Goal: Download file/media

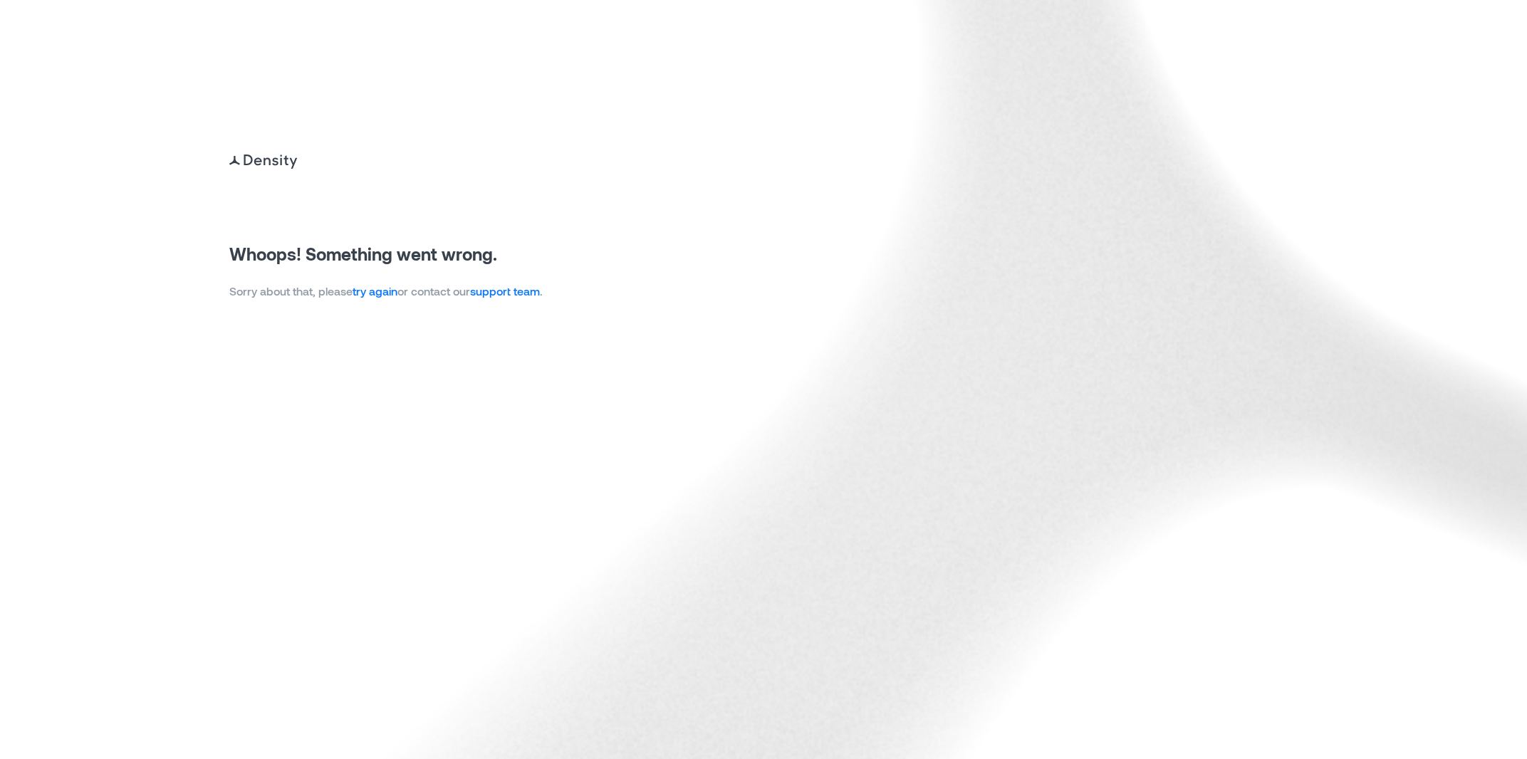
click at [368, 291] on link "try again" at bounding box center [375, 291] width 45 height 14
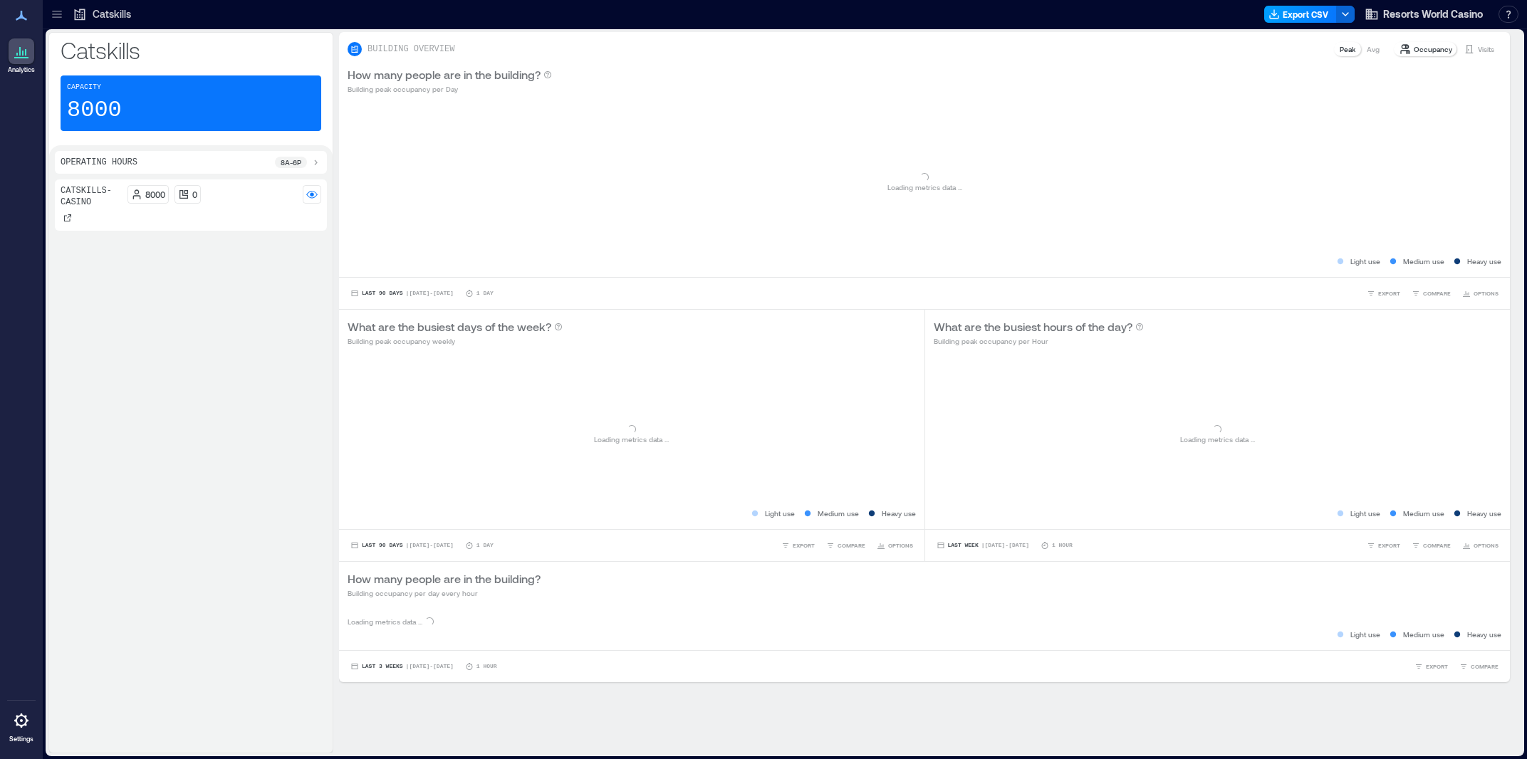
click at [1287, 13] on button "Export CSV" at bounding box center [1300, 14] width 73 height 17
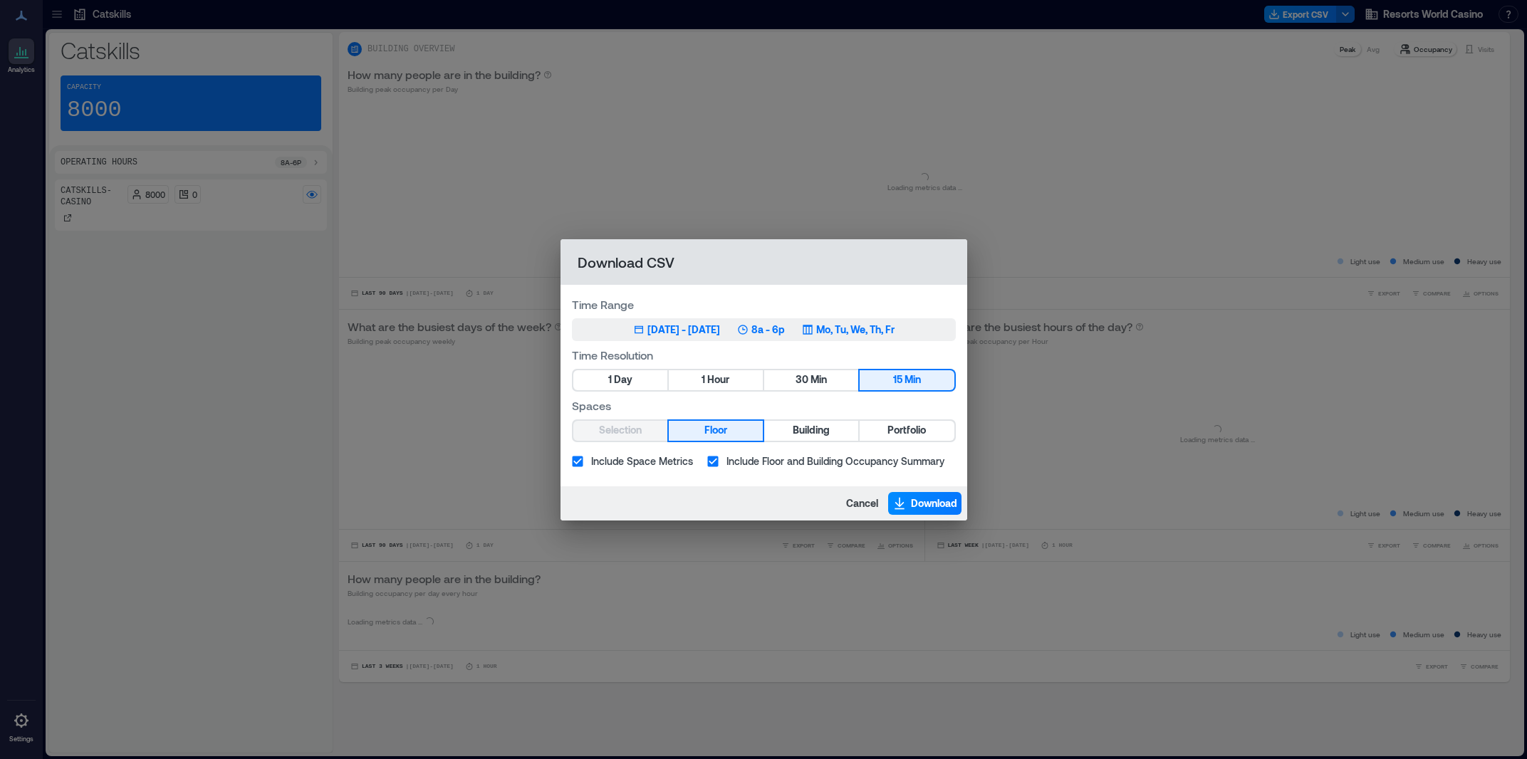
click at [687, 336] on div "[DATE] - [DATE]" at bounding box center [684, 330] width 73 height 14
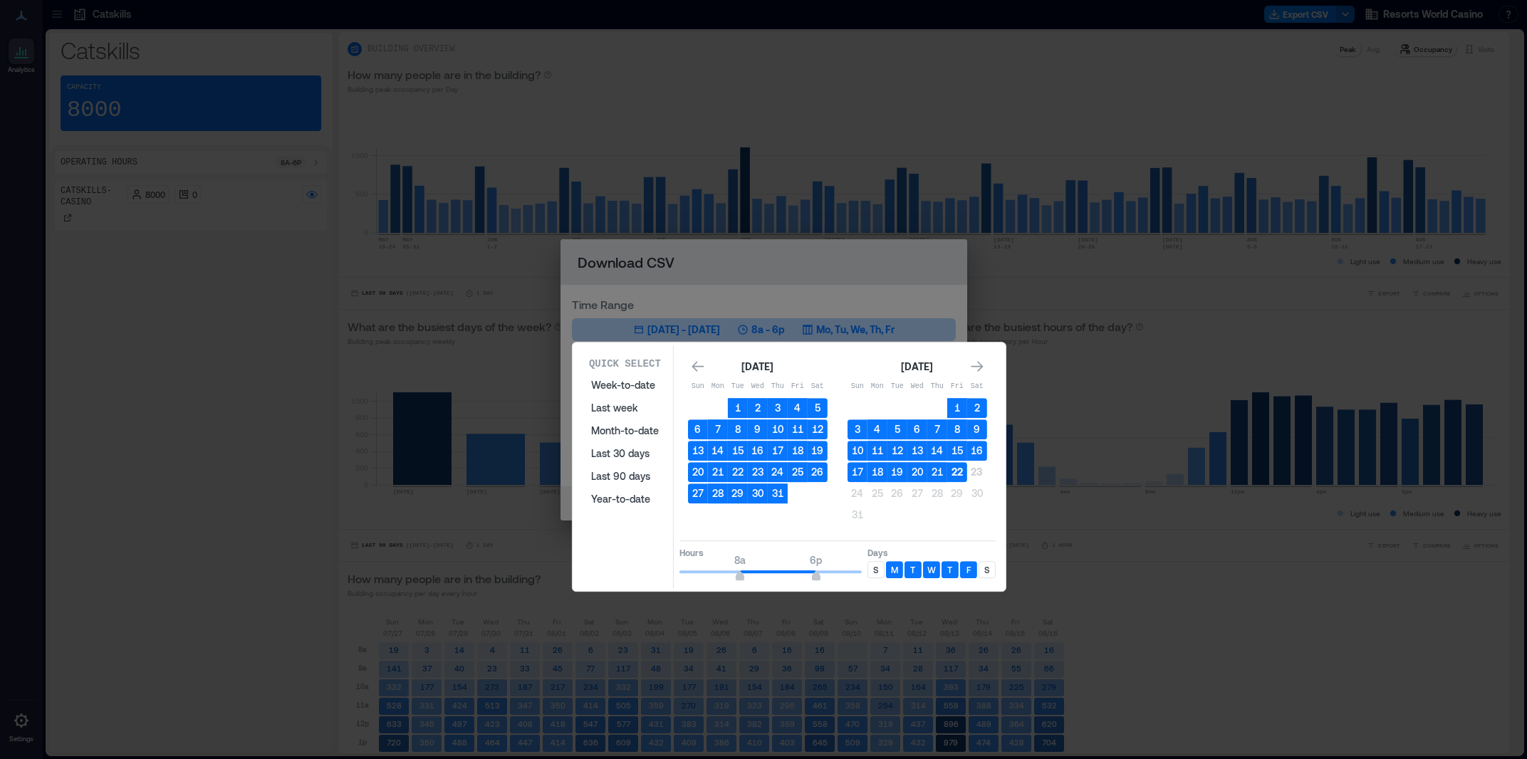
click at [960, 472] on button "22" at bounding box center [957, 472] width 20 height 20
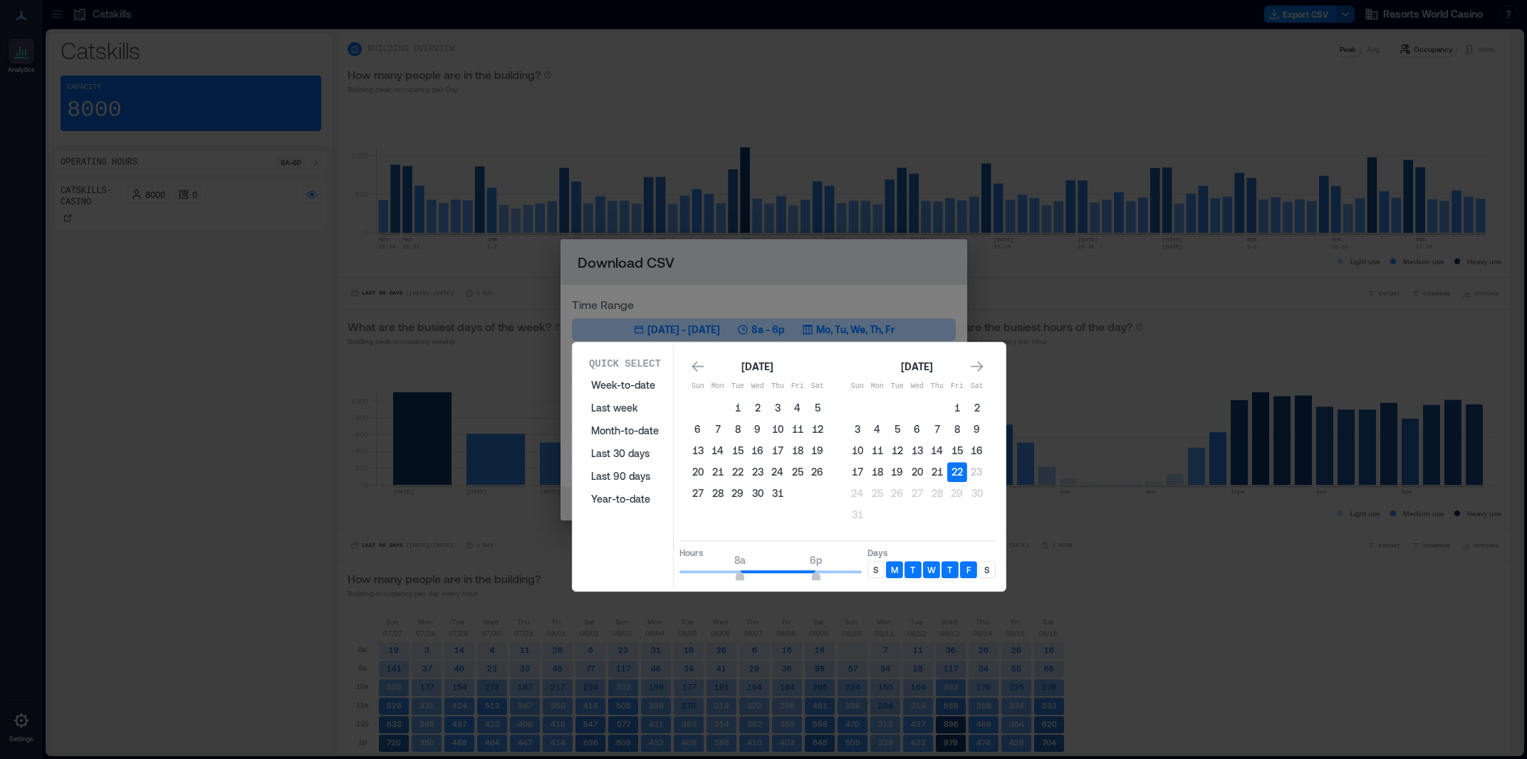
type input "*"
click at [665, 576] on div "Quick Select Week-to-date Last week Month-to-date Last 30 days Last 90 days Yea…" at bounding box center [789, 466] width 425 height 243
click at [738, 579] on span "8a" at bounding box center [740, 578] width 9 height 6
click at [945, 472] on button "21" at bounding box center [937, 472] width 20 height 20
click at [967, 463] on td "22" at bounding box center [957, 472] width 20 height 20
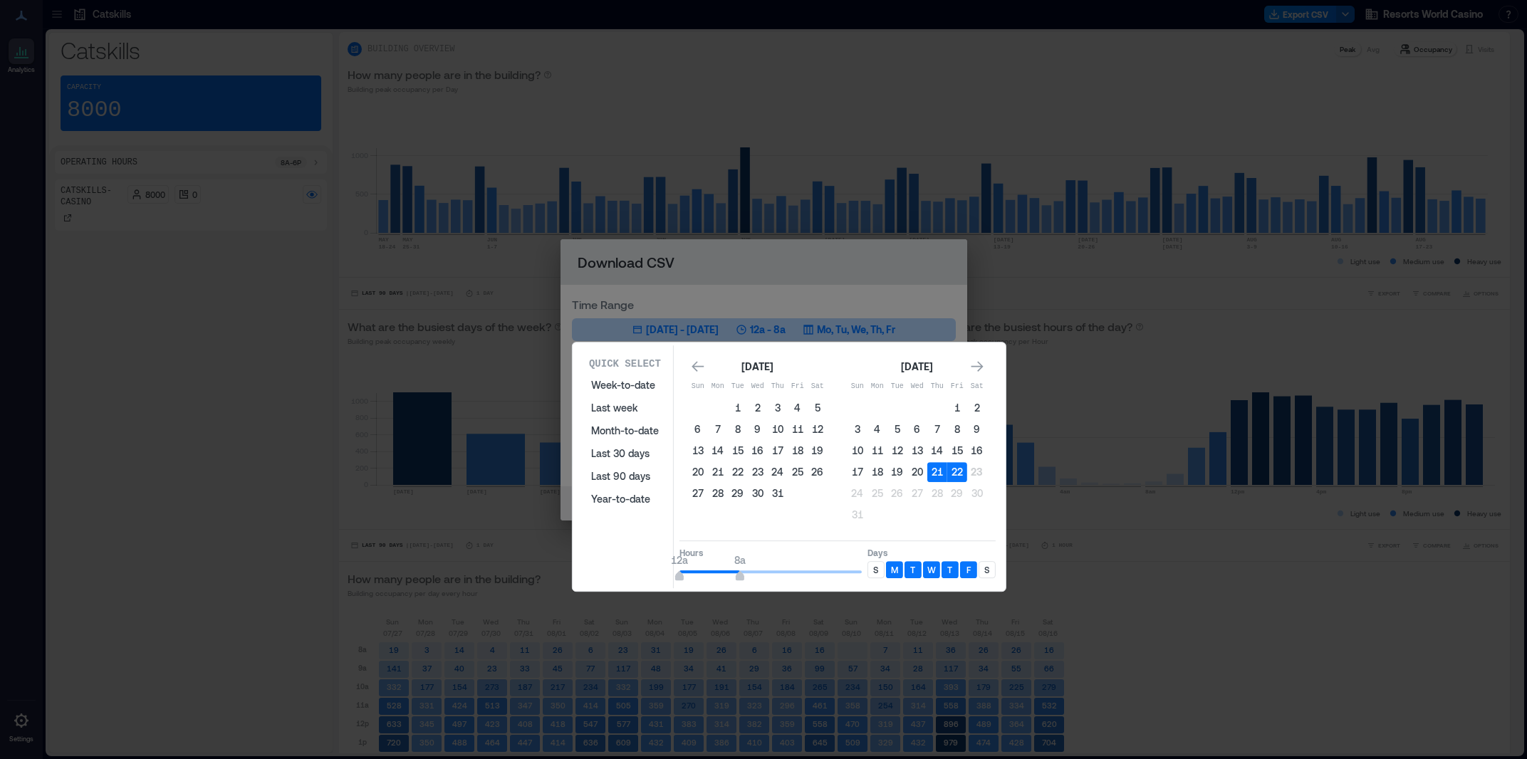
click at [961, 467] on button "22" at bounding box center [957, 472] width 20 height 20
type input "*"
drag, startPoint x: 739, startPoint y: 574, endPoint x: 727, endPoint y: 574, distance: 11.4
click at [727, 575] on span "6a" at bounding box center [725, 578] width 9 height 6
click at [870, 573] on div "S" at bounding box center [876, 569] width 17 height 17
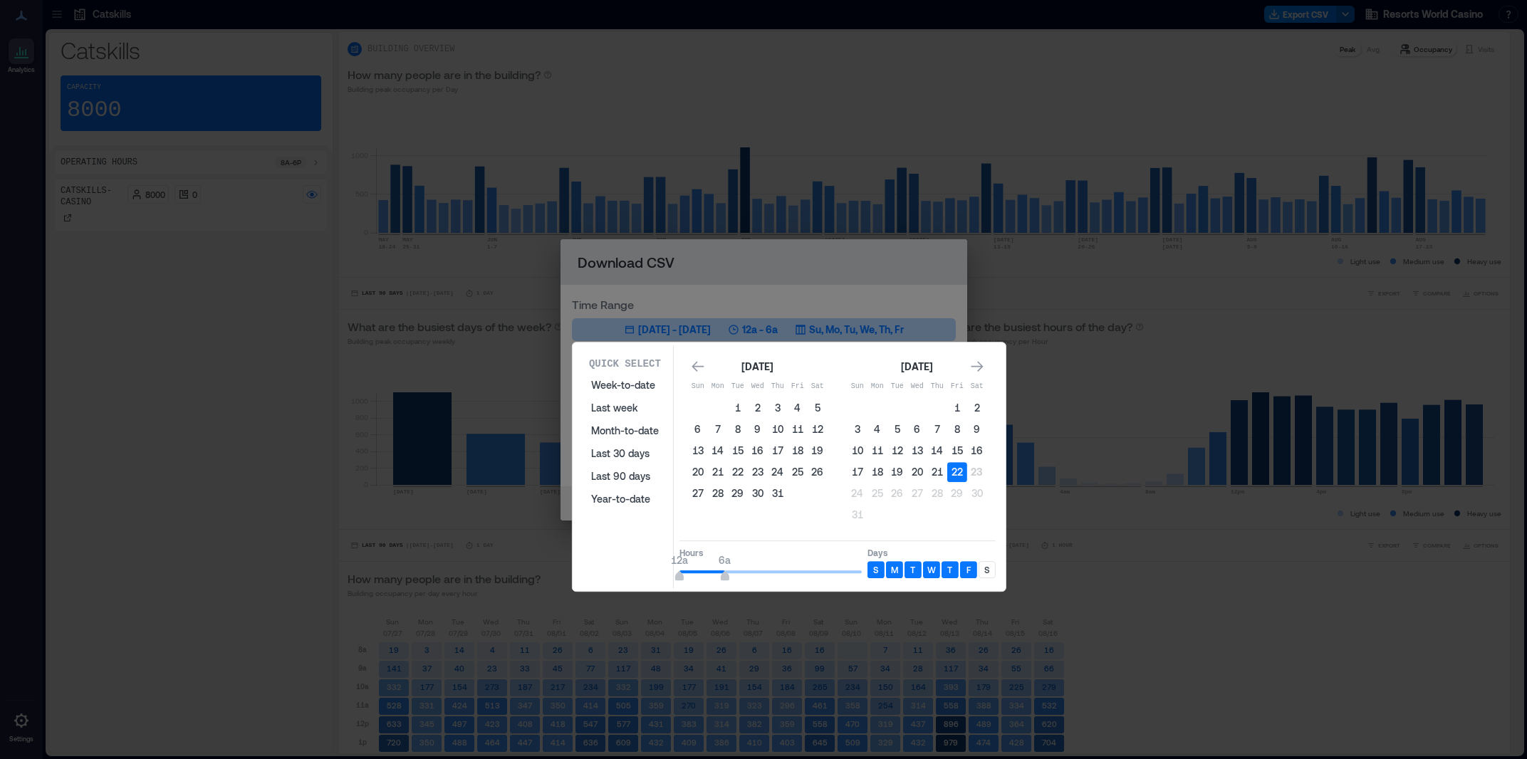
click at [993, 571] on div "S" at bounding box center [987, 569] width 17 height 17
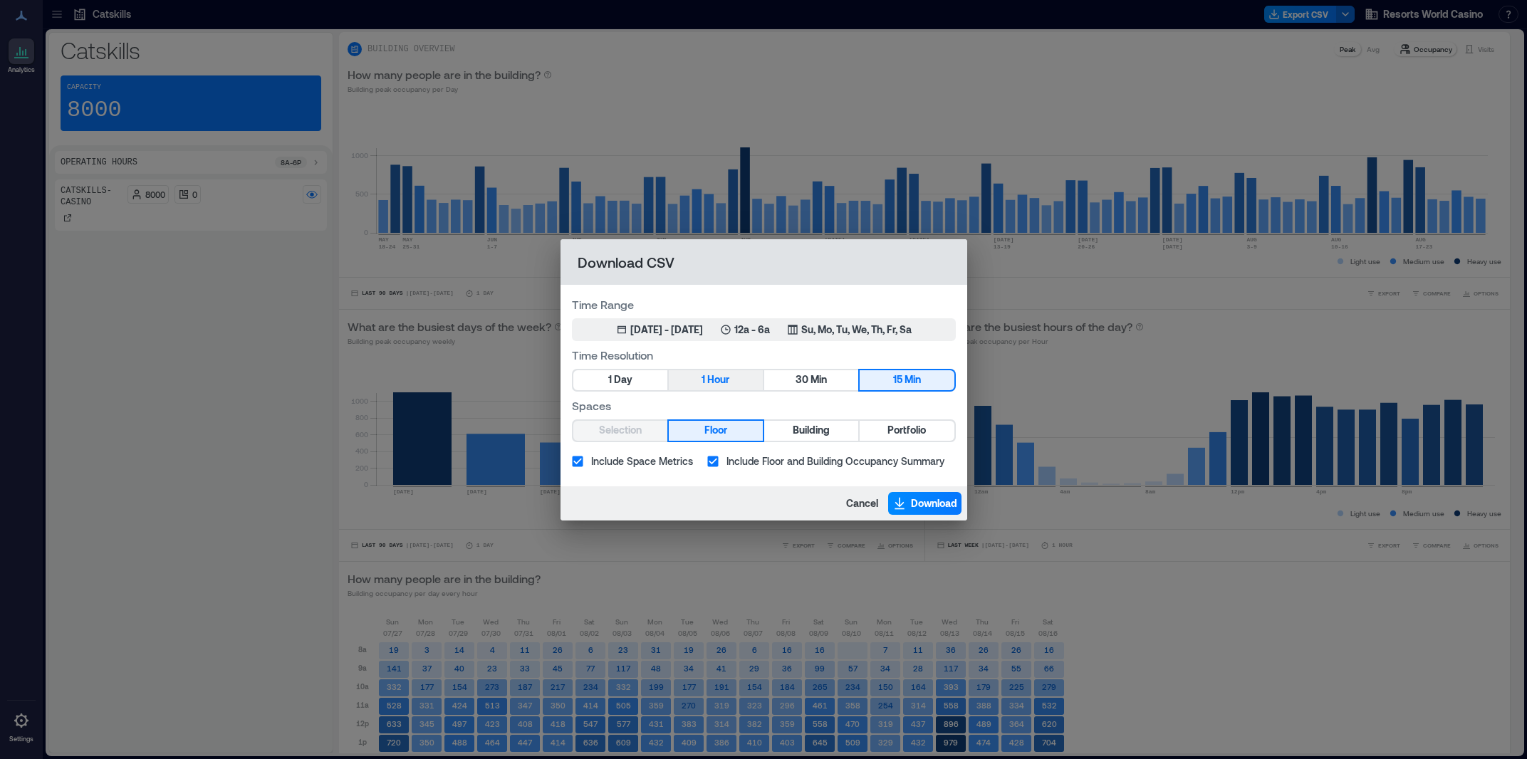
click at [722, 376] on span "Hour" at bounding box center [718, 380] width 22 height 18
click at [909, 435] on span "Portfolio" at bounding box center [907, 431] width 38 height 18
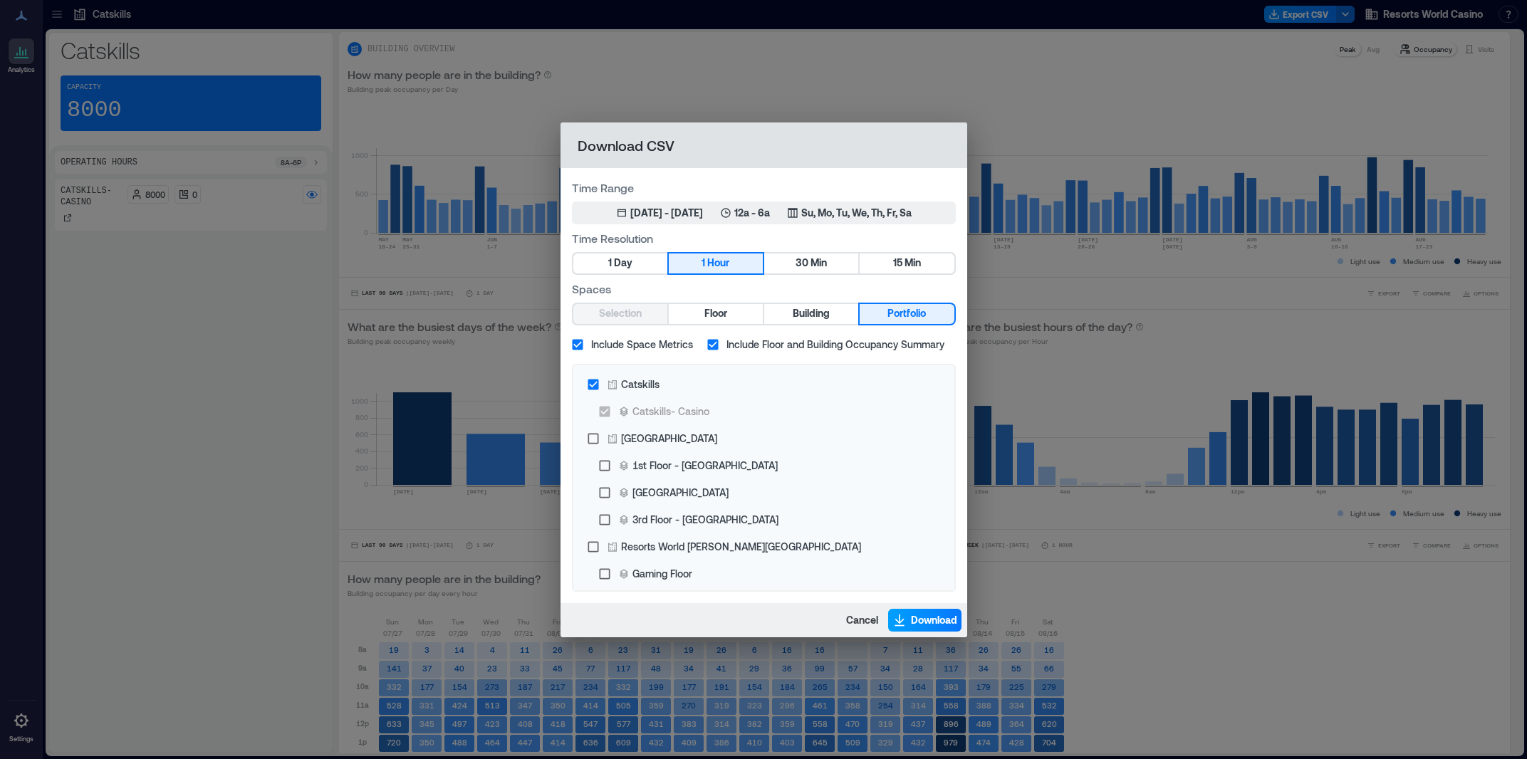
click at [927, 618] on span "Download" at bounding box center [934, 620] width 46 height 14
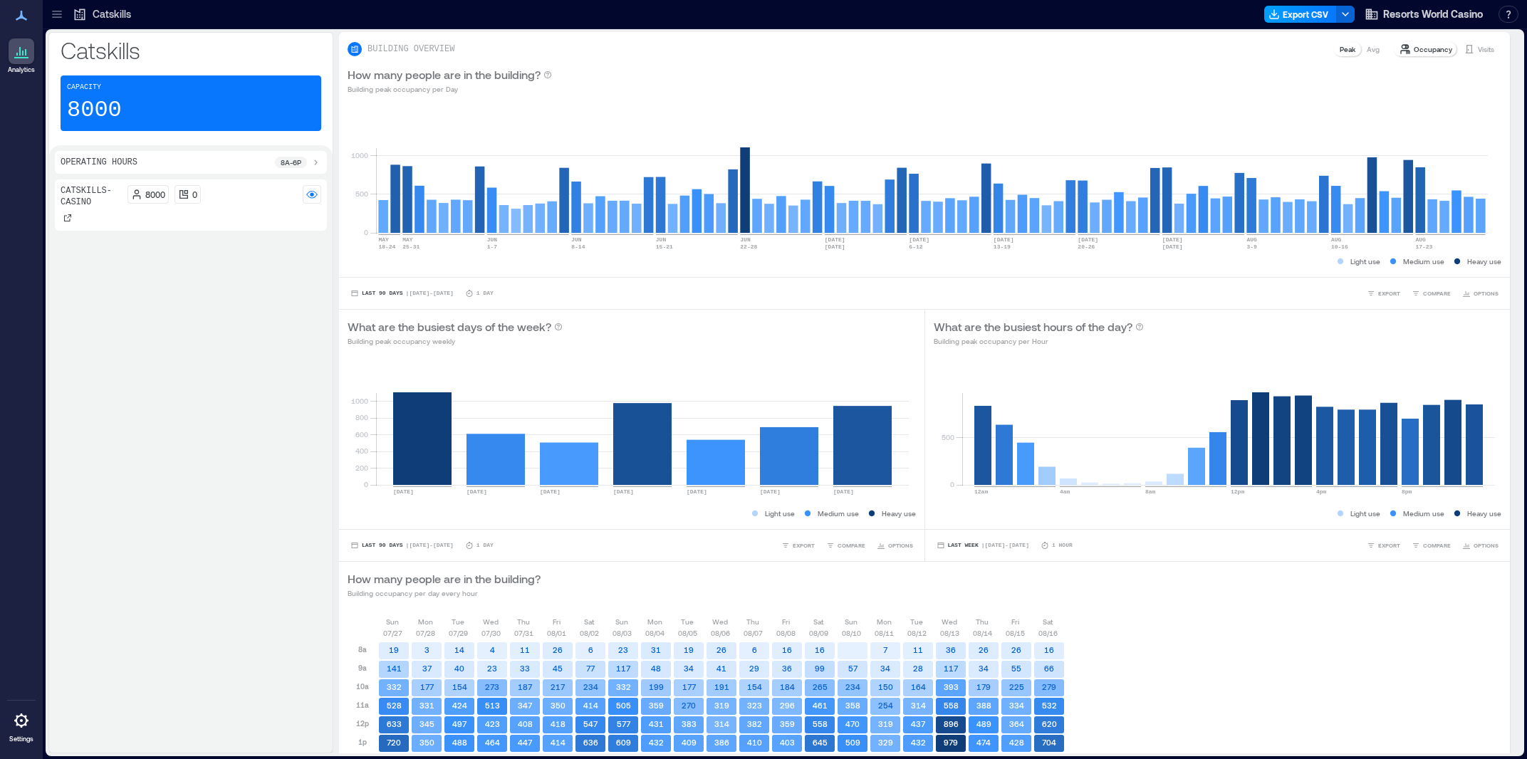
click at [1304, 19] on button "Export CSV" at bounding box center [1300, 14] width 73 height 17
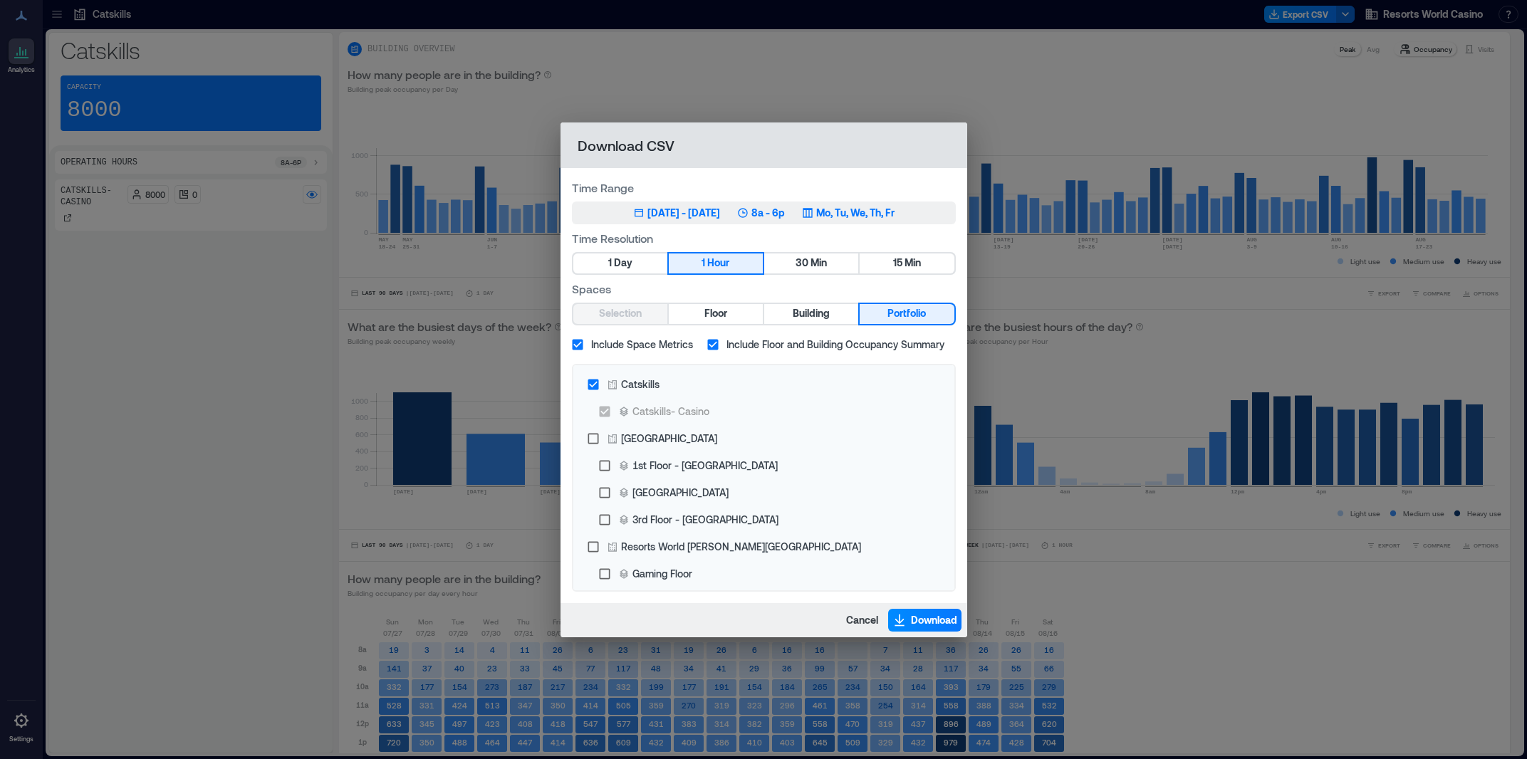
click at [720, 213] on div "[DATE] - [DATE]" at bounding box center [684, 213] width 73 height 14
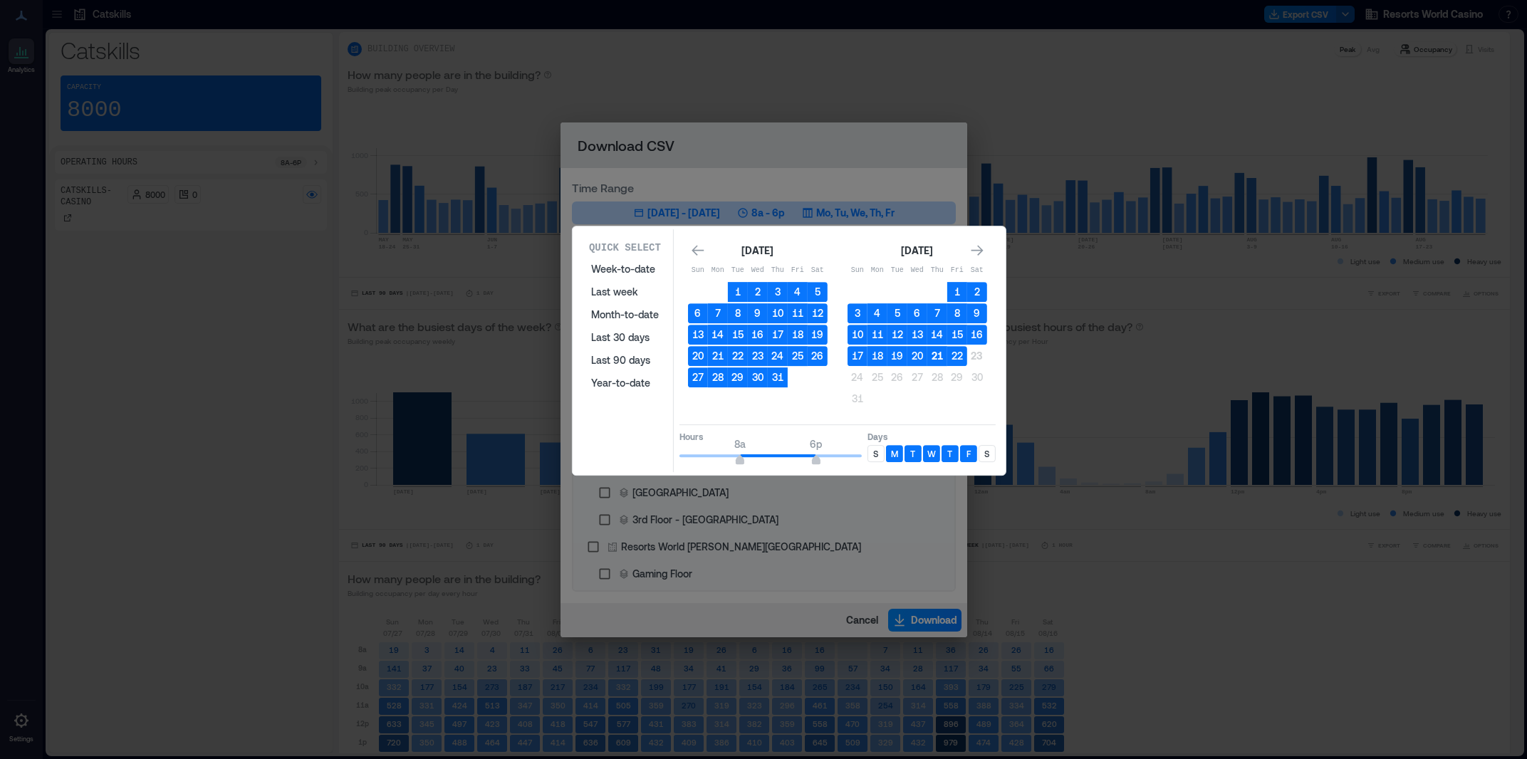
click at [943, 355] on button "21" at bounding box center [937, 356] width 20 height 20
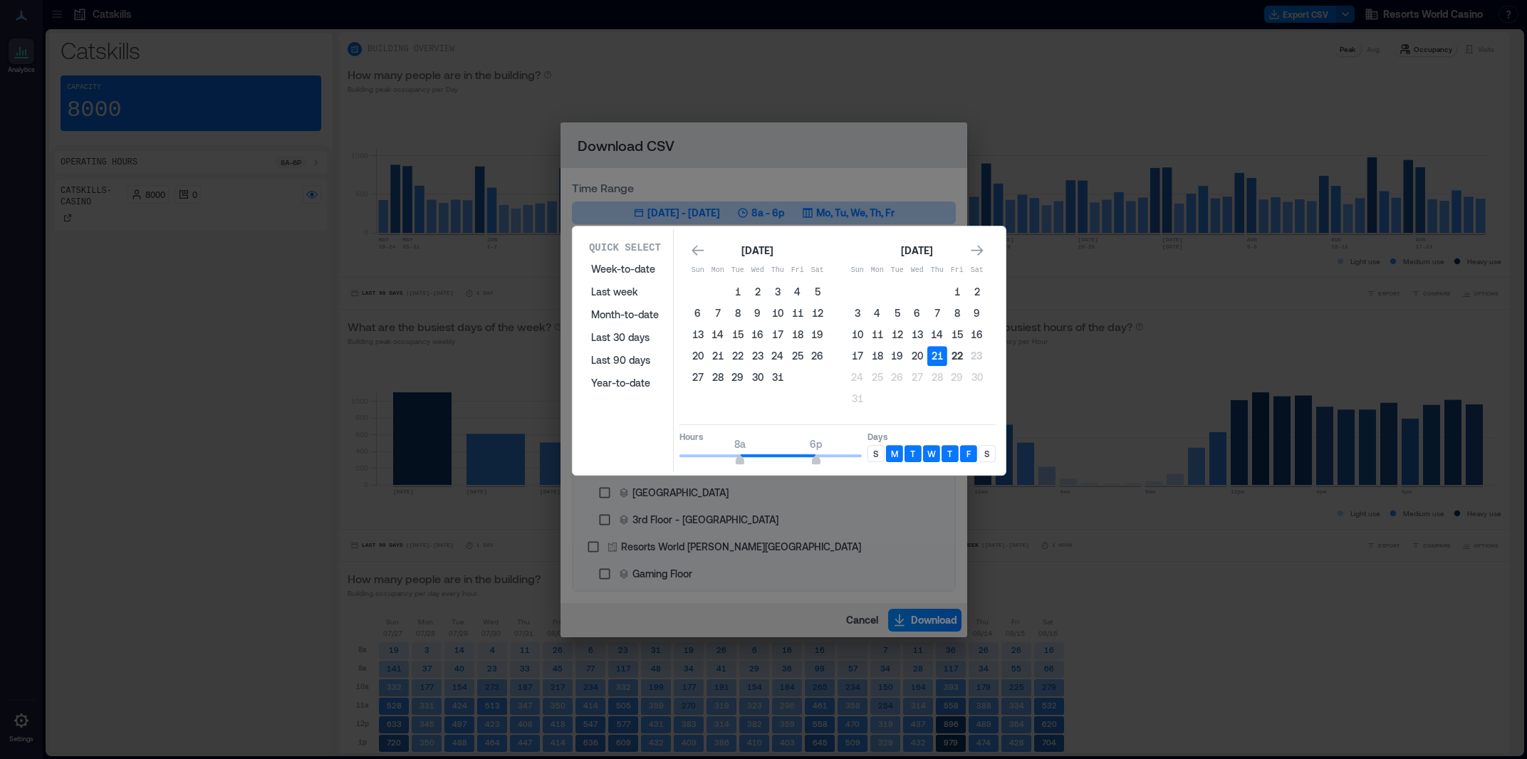
click at [950, 358] on button "22" at bounding box center [957, 356] width 20 height 20
click at [959, 358] on button "22" at bounding box center [957, 356] width 20 height 20
type input "*"
drag, startPoint x: 734, startPoint y: 461, endPoint x: 724, endPoint y: 463, distance: 9.5
click at [724, 463] on span "6a 6p" at bounding box center [771, 455] width 182 height 21
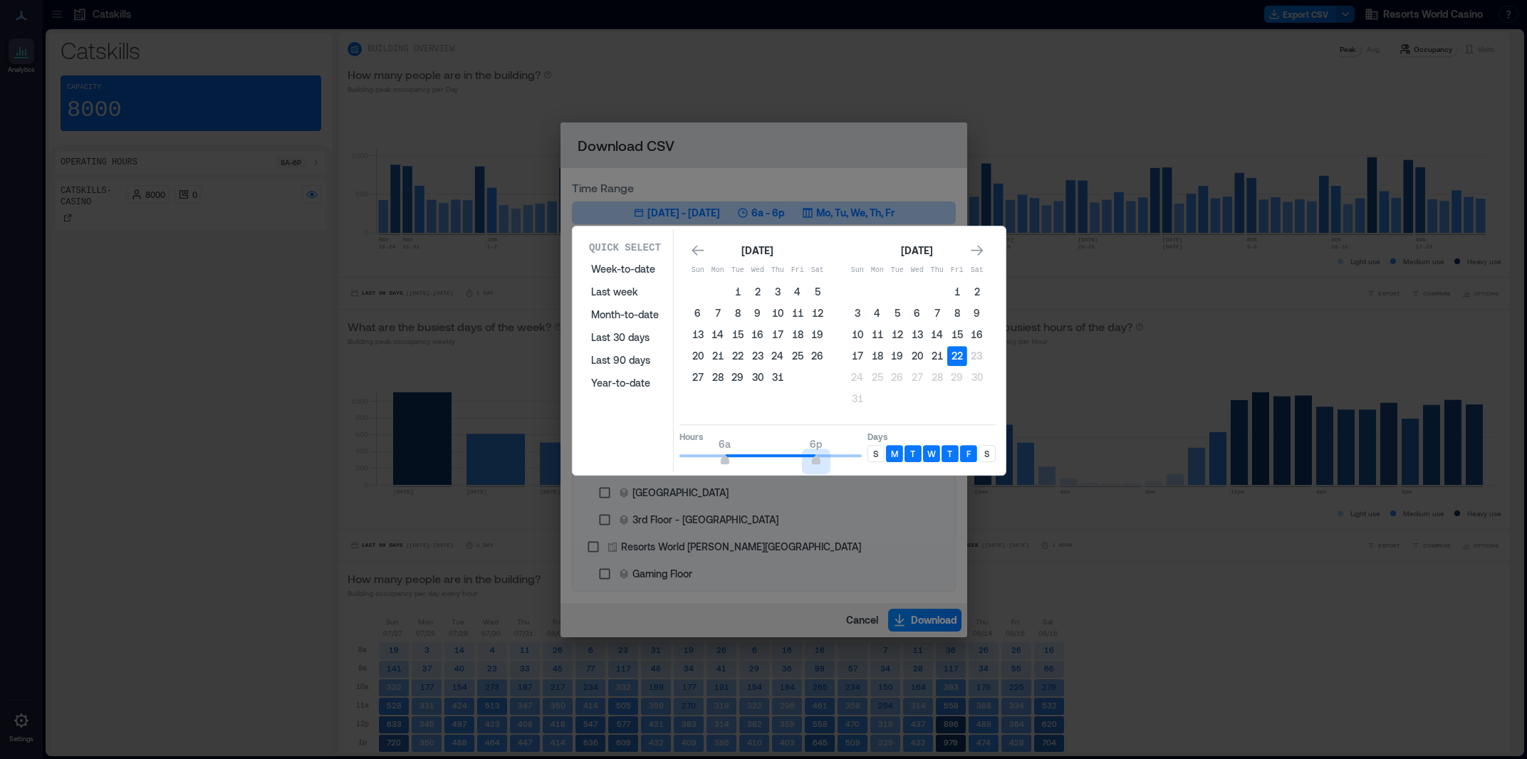
type input "**"
drag, startPoint x: 818, startPoint y: 464, endPoint x: 895, endPoint y: 462, distance: 77.0
click at [895, 462] on div "Hours 6a 6p Days S M T W T F S" at bounding box center [838, 446] width 316 height 42
click at [875, 449] on p "S" at bounding box center [875, 453] width 5 height 11
click at [982, 454] on div "S" at bounding box center [987, 453] width 17 height 17
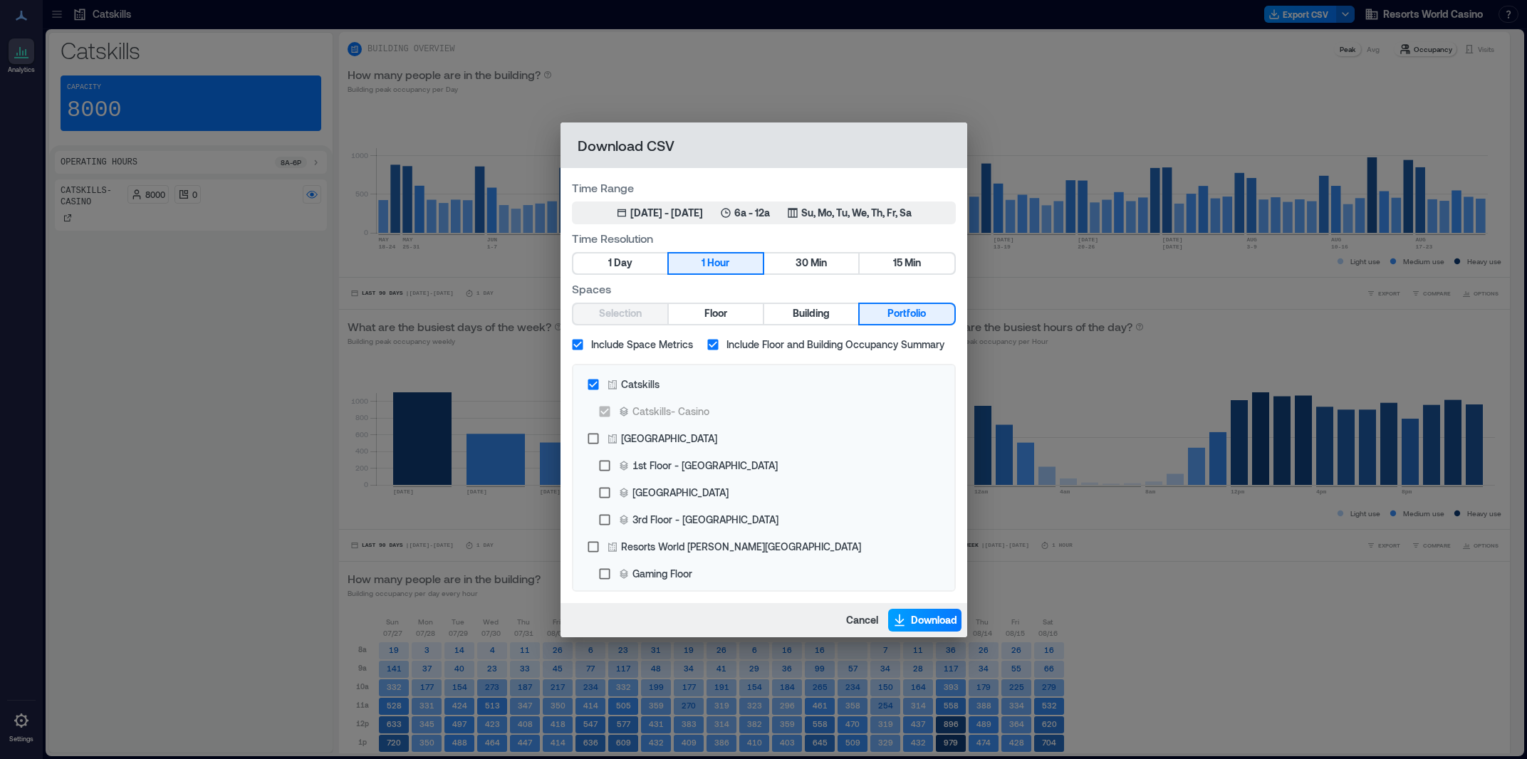
click at [932, 619] on span "Download" at bounding box center [934, 620] width 46 height 14
